Goal: Information Seeking & Learning: Learn about a topic

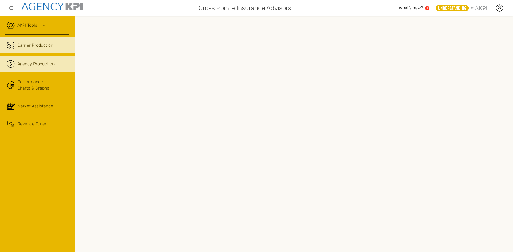
click at [25, 62] on span "Agency Production" at bounding box center [35, 64] width 37 height 6
